Goal: Task Accomplishment & Management: Manage account settings

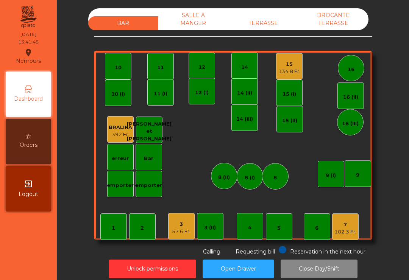
click at [255, 18] on div "TERRASSE" at bounding box center [263, 23] width 70 height 14
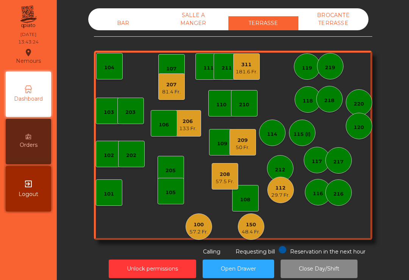
click at [288, 188] on div "112" at bounding box center [280, 189] width 19 height 8
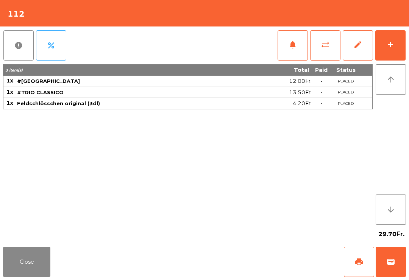
click at [356, 264] on span "print" at bounding box center [359, 262] width 9 height 9
click at [23, 267] on button "Close" at bounding box center [26, 262] width 47 height 30
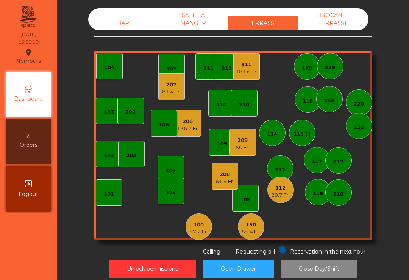
click at [180, 95] on div "207 81.4 Fr." at bounding box center [171, 87] width 27 height 27
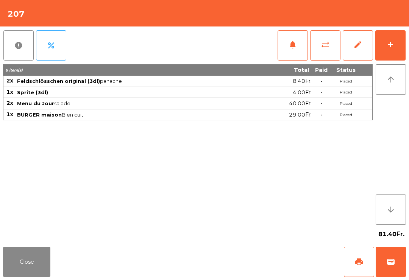
click at [392, 44] on div "add" at bounding box center [390, 44] width 9 height 9
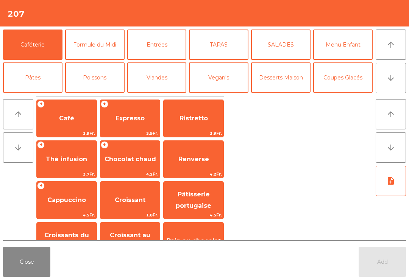
click at [281, 84] on button "Desserts Maison" at bounding box center [280, 78] width 59 height 30
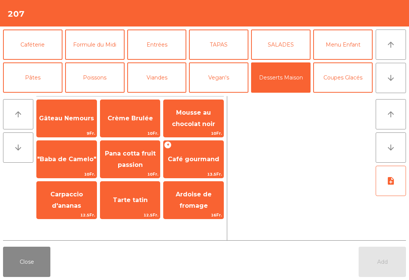
click at [200, 155] on span "Café gourmand" at bounding box center [194, 159] width 60 height 20
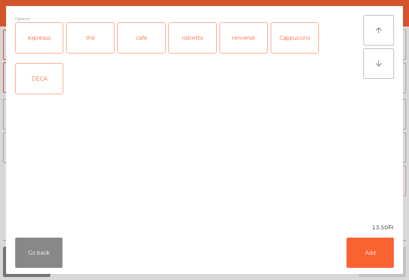
click at [142, 31] on div "café" at bounding box center [141, 38] width 47 height 30
click at [368, 261] on button "Add" at bounding box center [370, 253] width 47 height 30
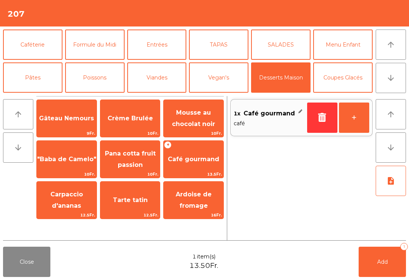
click at [385, 261] on span "Add" at bounding box center [382, 262] width 11 height 7
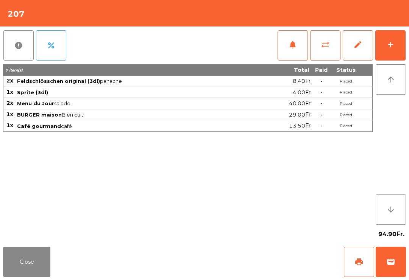
click at [6, 275] on button "Close" at bounding box center [26, 262] width 47 height 30
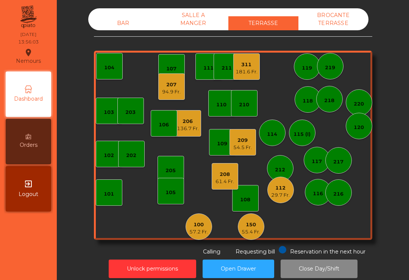
click at [241, 151] on div "209 54.5 Fr." at bounding box center [243, 142] width 27 height 27
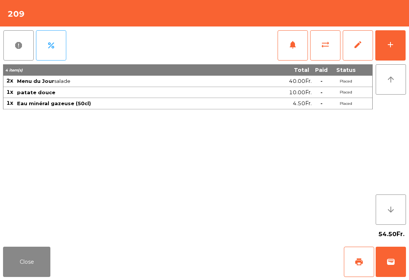
click at [32, 264] on button "Close" at bounding box center [26, 262] width 47 height 30
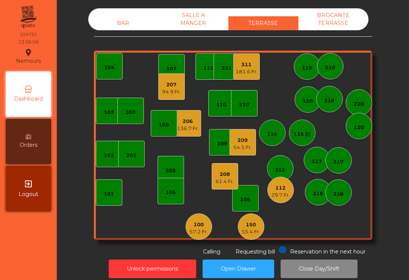
click at [235, 171] on div "208 61.4 Fr." at bounding box center [225, 176] width 27 height 27
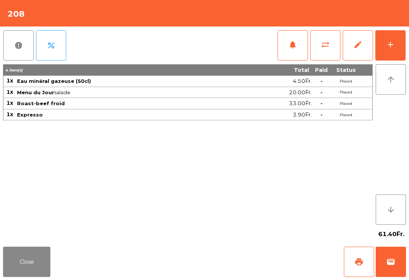
click at [20, 260] on button "Close" at bounding box center [26, 262] width 47 height 30
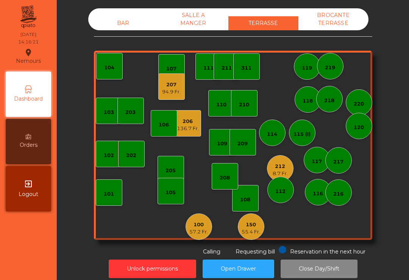
click at [176, 94] on div "94.9 Fr." at bounding box center [171, 92] width 19 height 8
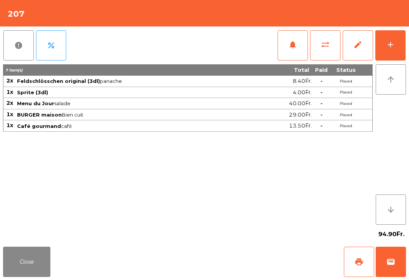
click at [397, 275] on button "wallet" at bounding box center [391, 262] width 30 height 30
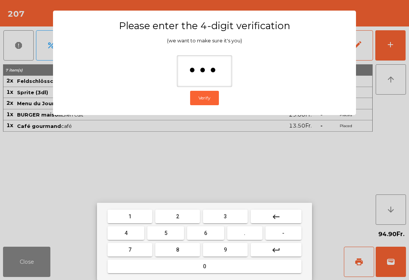
type input "****"
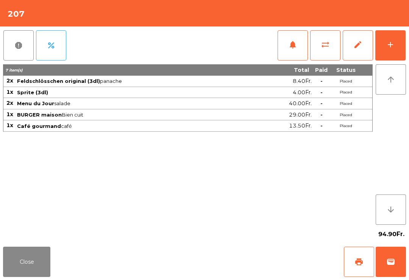
click at [254, 246] on div "Close print wallet" at bounding box center [204, 262] width 409 height 36
click at [253, 246] on div "Close print wallet" at bounding box center [204, 262] width 409 height 36
click at [246, 266] on div "Close print wallet" at bounding box center [204, 262] width 409 height 36
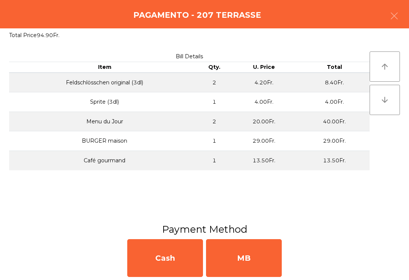
click at [253, 262] on div "MB" at bounding box center [244, 258] width 76 height 38
click at [253, 263] on div "No" at bounding box center [244, 258] width 76 height 38
click at [249, 259] on div "No" at bounding box center [244, 258] width 76 height 38
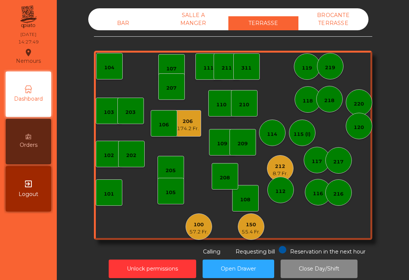
click at [289, 156] on div "103 102 101 202 206 174.2 Fr. 104 205 108 105 107 100 57.2 Fr. 150 55.4 Fr. 110…" at bounding box center [233, 145] width 278 height 189
click at [284, 178] on div "112" at bounding box center [280, 190] width 27 height 27
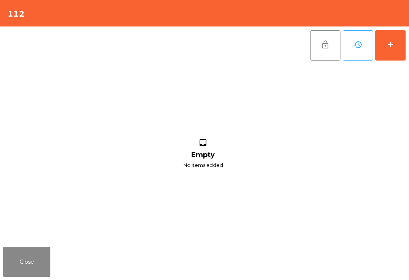
click at [34, 274] on button "Close" at bounding box center [26, 262] width 47 height 30
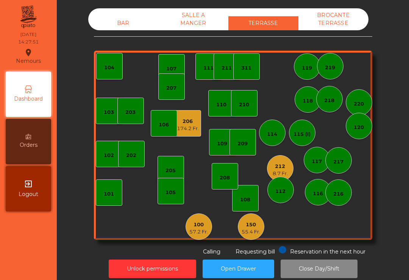
click at [285, 173] on div "8.7 Fr." at bounding box center [280, 174] width 15 height 8
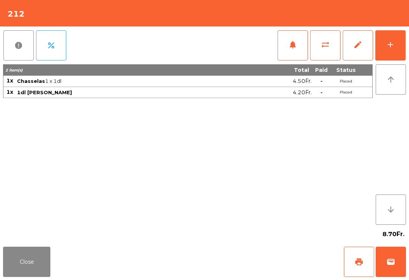
click at [357, 265] on span "print" at bounding box center [359, 262] width 9 height 9
click at [10, 267] on button "Close" at bounding box center [26, 262] width 47 height 30
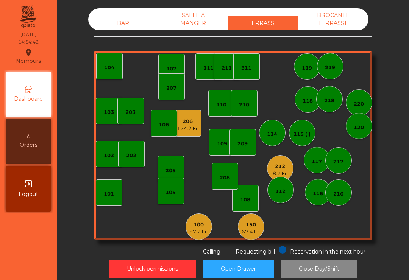
click at [189, 125] on div "174.2 Fr." at bounding box center [188, 129] width 22 height 8
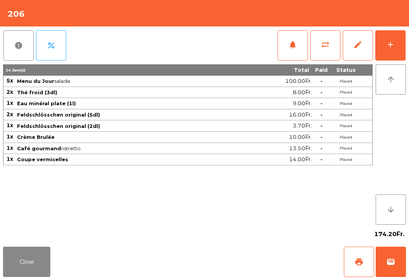
click at [353, 264] on button "print" at bounding box center [359, 262] width 30 height 30
click at [23, 262] on button "Close" at bounding box center [26, 262] width 47 height 30
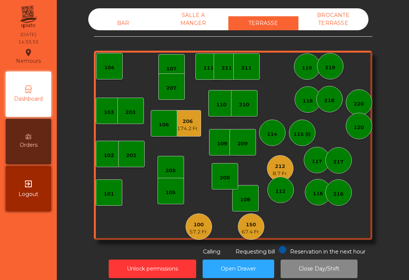
click at [253, 235] on div "67.4 Fr." at bounding box center [251, 232] width 19 height 8
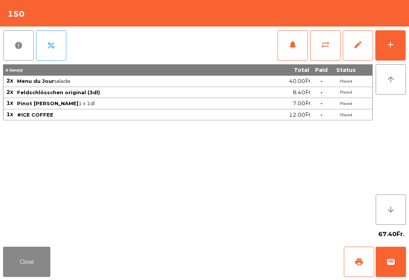
click at [353, 267] on button "print" at bounding box center [359, 262] width 30 height 30
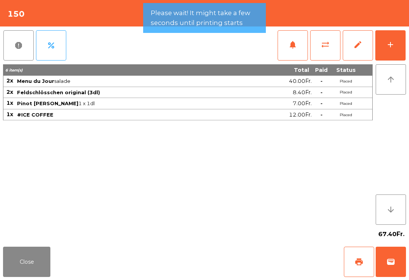
click at [44, 271] on button "Close" at bounding box center [26, 262] width 47 height 30
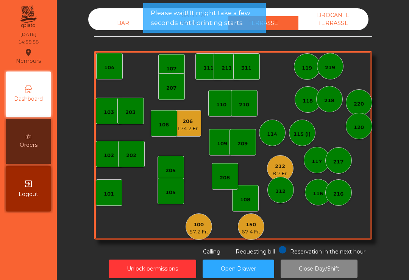
click at [195, 223] on div "100" at bounding box center [198, 225] width 19 height 8
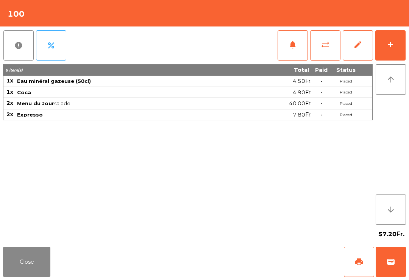
click at [17, 254] on button "Close" at bounding box center [26, 262] width 47 height 30
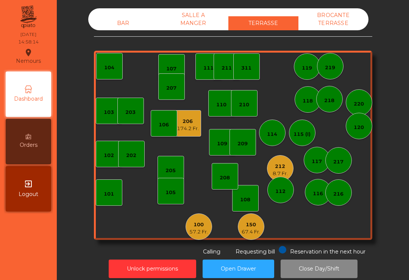
click at [186, 126] on div "174.2 Fr." at bounding box center [188, 129] width 22 height 8
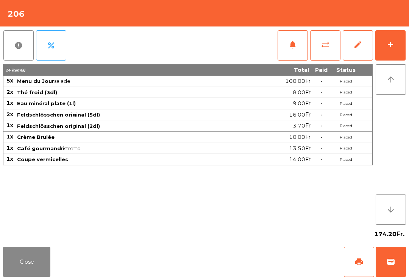
click at [363, 267] on button "print" at bounding box center [359, 262] width 30 height 30
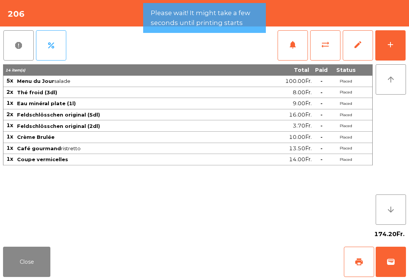
click at [391, 277] on button "wallet" at bounding box center [391, 262] width 30 height 30
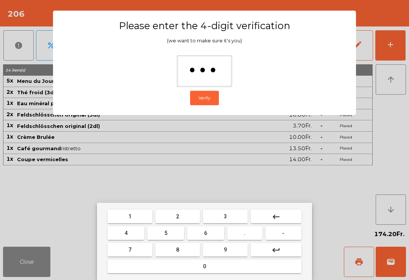
type input "****"
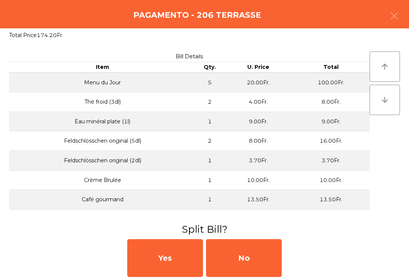
click at [274, 266] on div "No" at bounding box center [244, 258] width 76 height 38
click at [274, 266] on div "MB" at bounding box center [244, 258] width 76 height 38
click at [249, 266] on div "No" at bounding box center [244, 258] width 76 height 38
click at [253, 262] on div "No" at bounding box center [244, 258] width 76 height 38
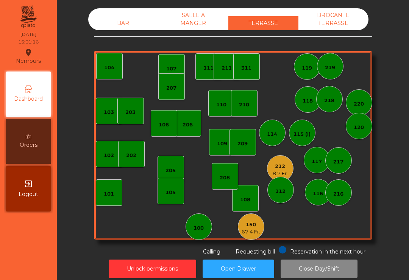
click at [255, 233] on div "67.4 Fr." at bounding box center [251, 232] width 19 height 8
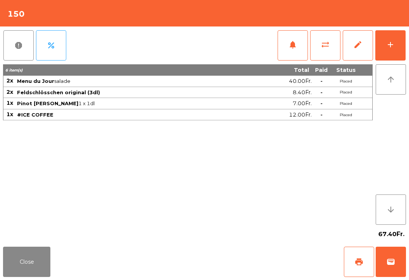
click at [391, 52] on button "add" at bounding box center [390, 45] width 30 height 30
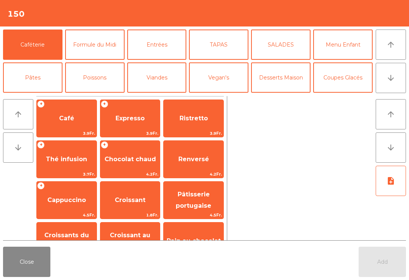
click at [63, 124] on span "Café" at bounding box center [67, 118] width 60 height 20
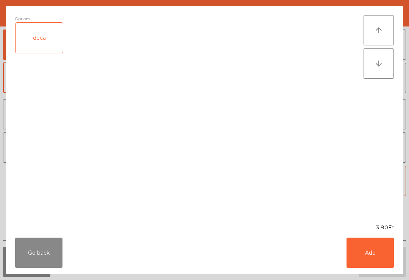
click at [380, 264] on button "Add" at bounding box center [370, 253] width 47 height 30
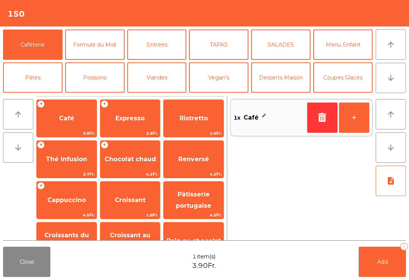
click at [380, 264] on span "Add" at bounding box center [382, 262] width 11 height 7
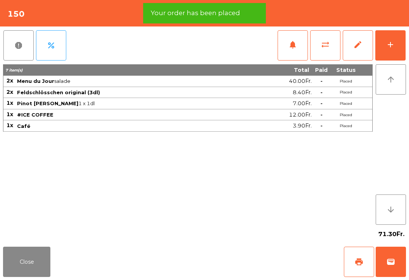
click at [358, 263] on span "print" at bounding box center [359, 262] width 9 height 9
